Goal: Information Seeking & Learning: Learn about a topic

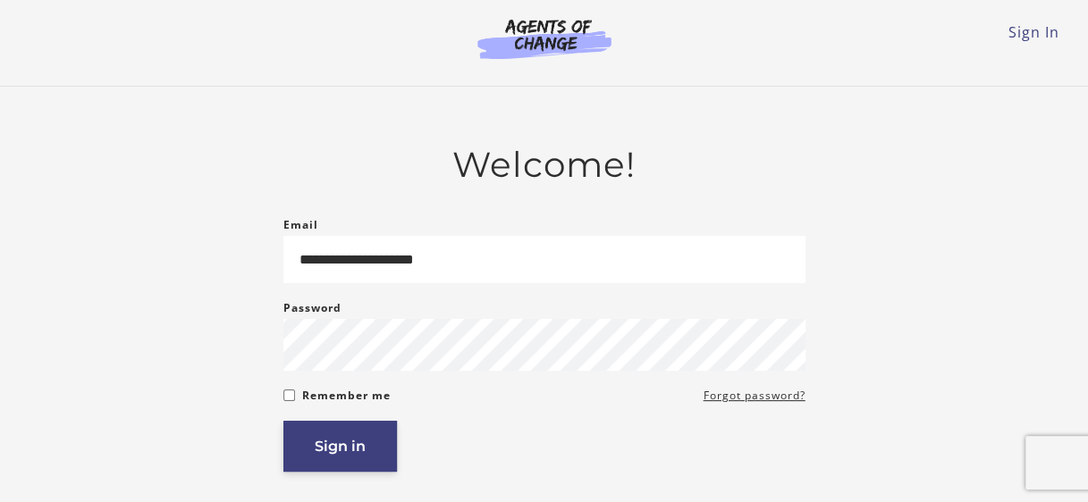
click at [348, 458] on button "Sign in" at bounding box center [340, 446] width 114 height 51
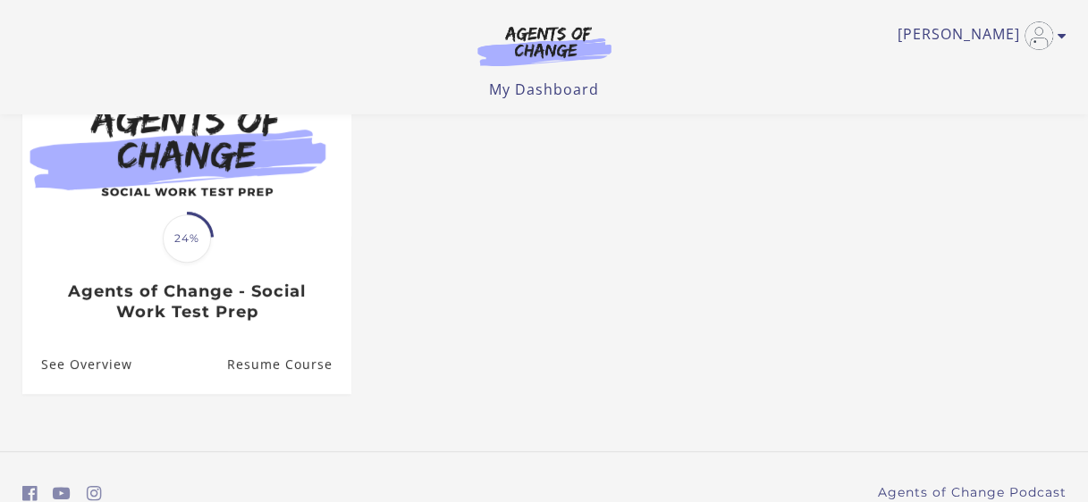
scroll to position [203, 0]
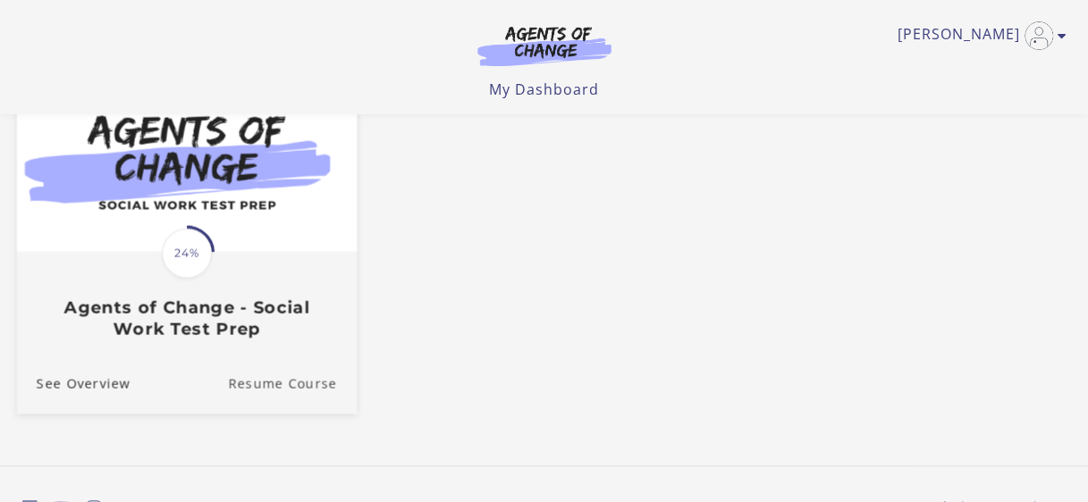
click at [286, 393] on link "Resume Course" at bounding box center [292, 384] width 129 height 60
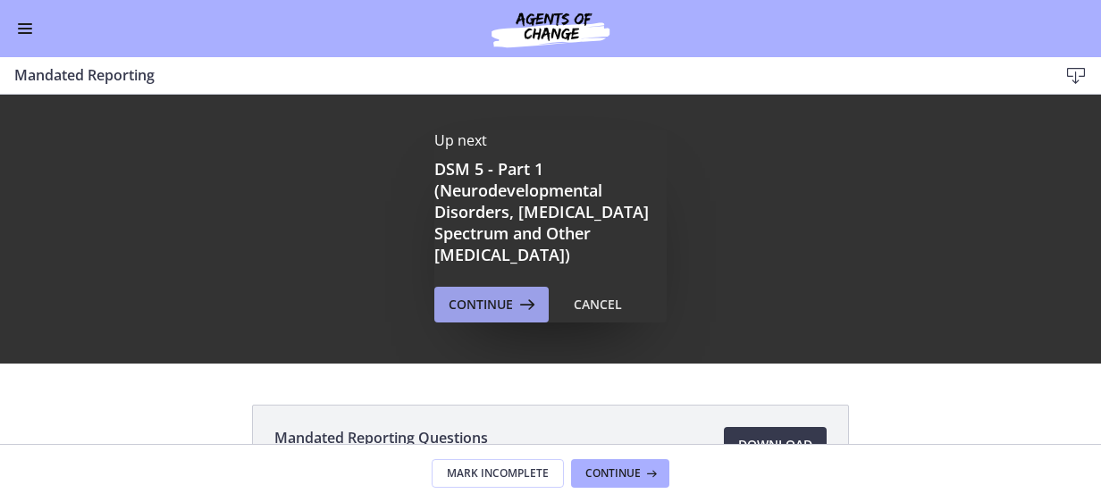
click at [471, 302] on span "Continue" at bounding box center [481, 304] width 64 height 21
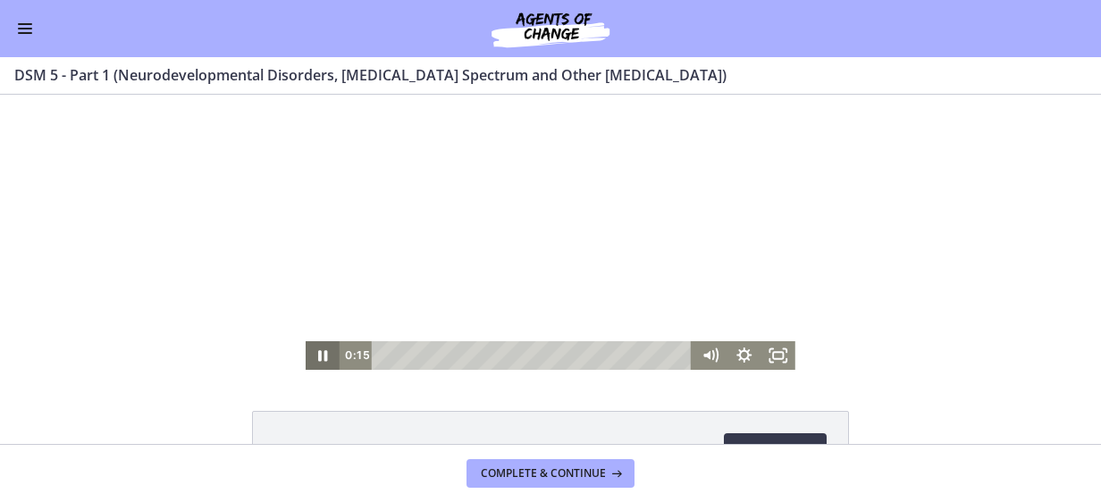
click at [317, 356] on icon "Pause" at bounding box center [323, 355] width 34 height 29
click at [309, 352] on icon "Play Video" at bounding box center [324, 355] width 34 height 29
click at [309, 352] on icon "Pause" at bounding box center [323, 355] width 34 height 29
